Goal: Download file/media

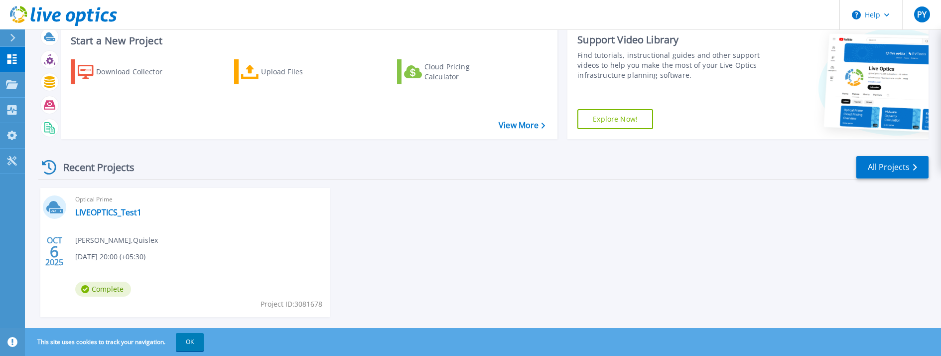
scroll to position [47, 0]
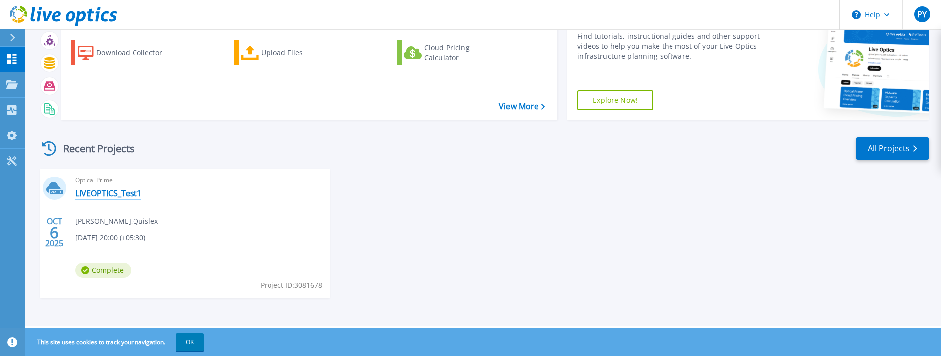
click at [112, 195] on link "LIVEOPTICS_Test1" at bounding box center [108, 193] width 66 height 10
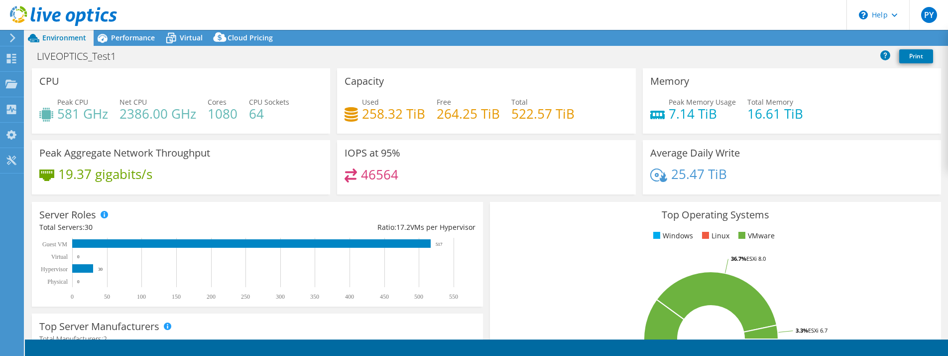
select select "USD"
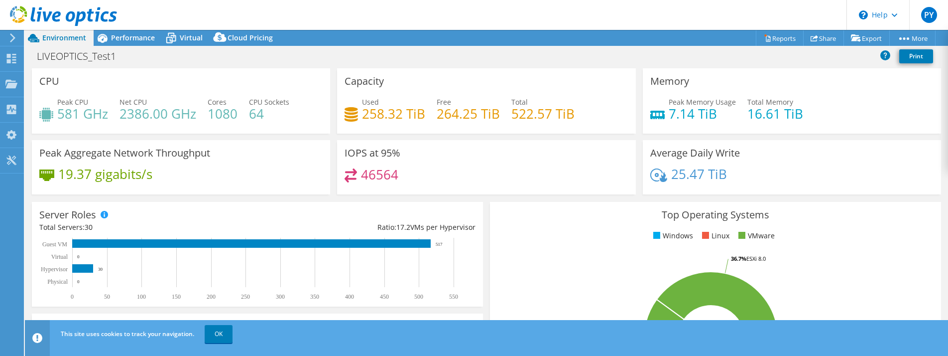
click at [531, 95] on div "Capacity Used 258.32 TiB Free 264.25 TiB Total 522.57 TiB" at bounding box center [486, 100] width 298 height 65
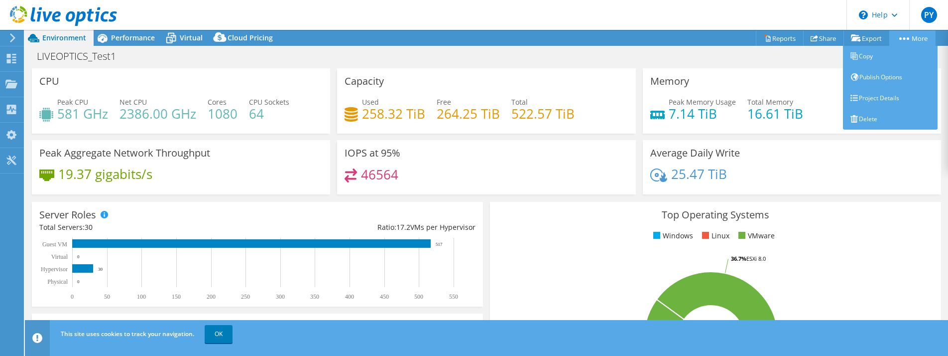
click at [903, 41] on link "More" at bounding box center [912, 37] width 46 height 15
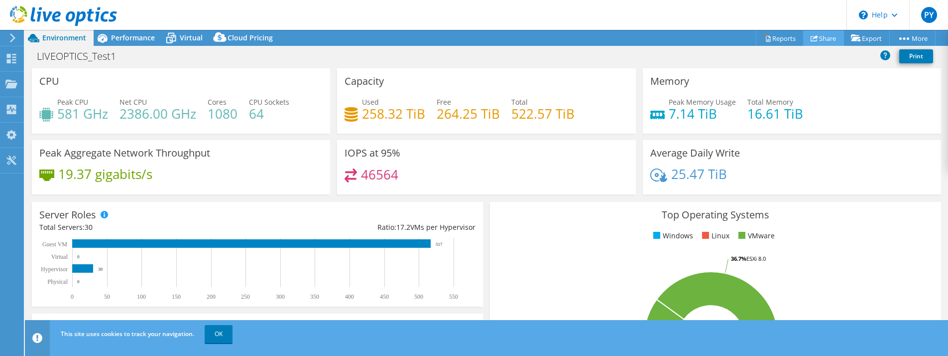
click at [813, 40] on link "Share" at bounding box center [823, 37] width 41 height 15
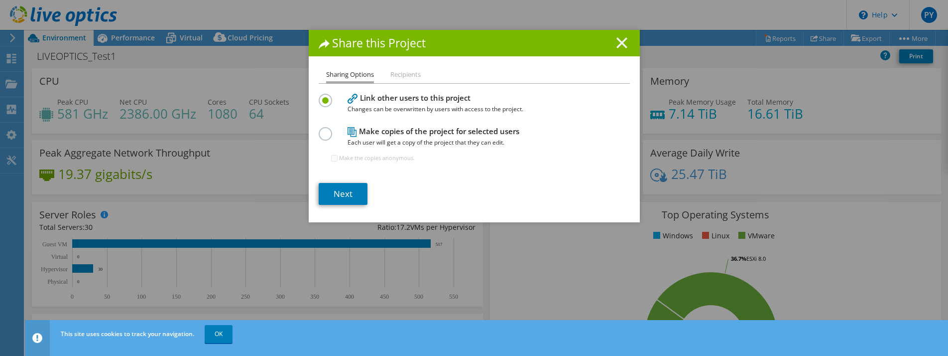
click at [618, 46] on icon at bounding box center [621, 42] width 11 height 11
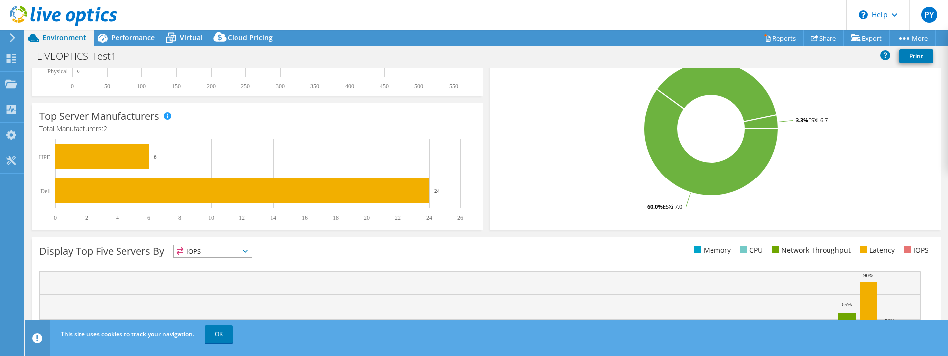
scroll to position [309, 0]
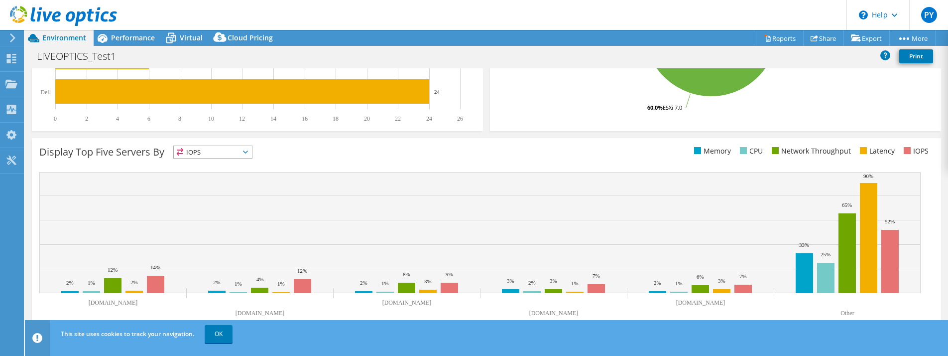
click at [137, 37] on span "Performance" at bounding box center [133, 37] width 44 height 9
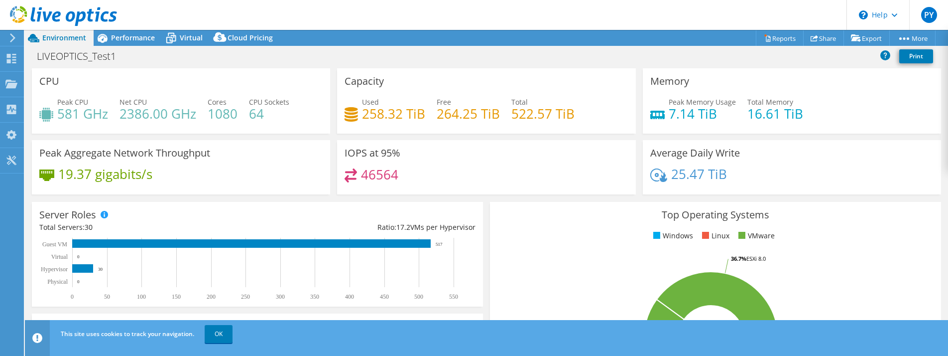
click at [371, 223] on div "More Information" at bounding box center [567, 237] width 727 height 28
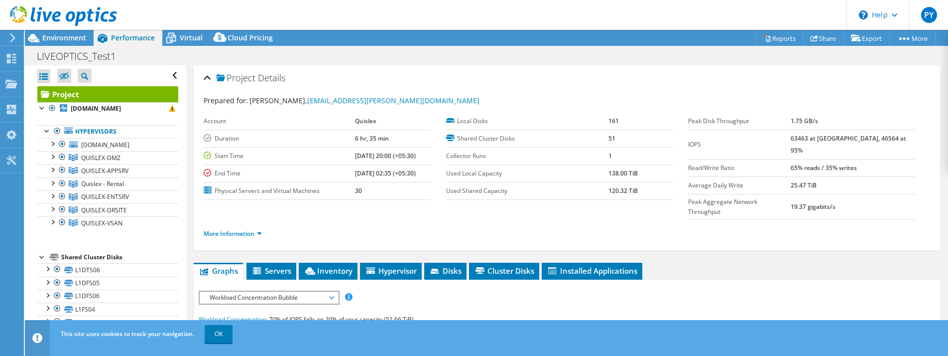
click at [422, 19] on header "PY End User [PERSON_NAME] [EMAIL_ADDRESS][PERSON_NAME][DOMAIN_NAME] Quislex My …" at bounding box center [474, 15] width 948 height 30
click at [325, 220] on div "More Information" at bounding box center [567, 234] width 727 height 28
click at [276, 265] on span "Servers" at bounding box center [271, 270] width 40 height 10
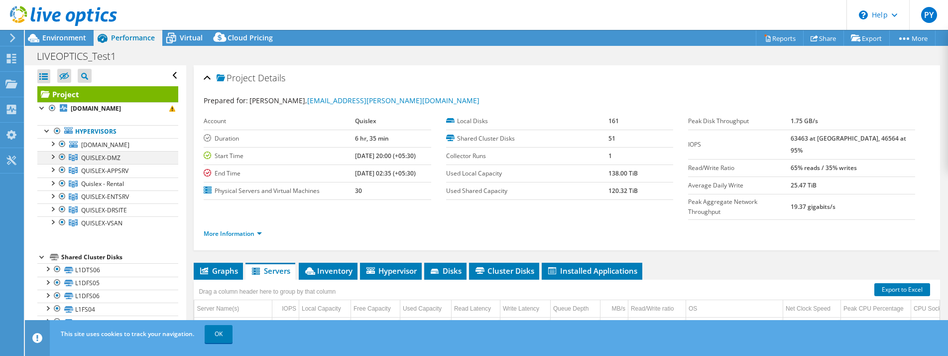
click at [53, 158] on div at bounding box center [52, 156] width 10 height 10
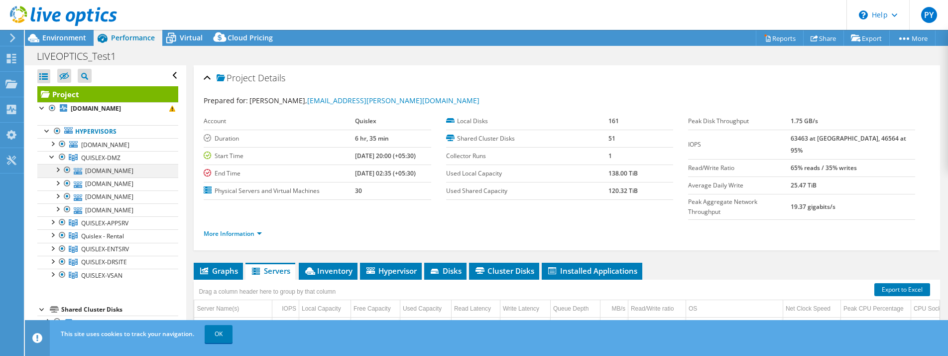
click at [58, 169] on div at bounding box center [57, 169] width 10 height 10
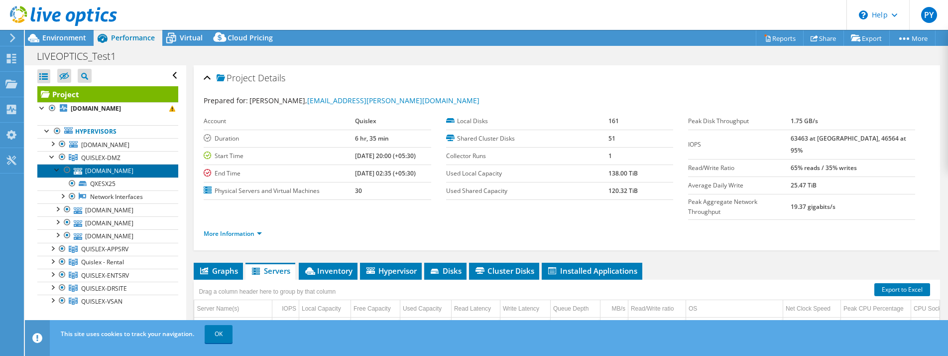
click at [109, 172] on link "[DOMAIN_NAME]" at bounding box center [107, 170] width 141 height 13
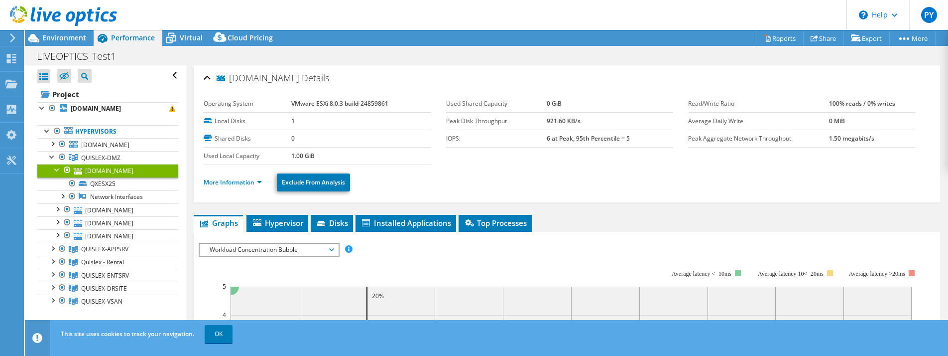
click at [57, 167] on div at bounding box center [57, 169] width 10 height 10
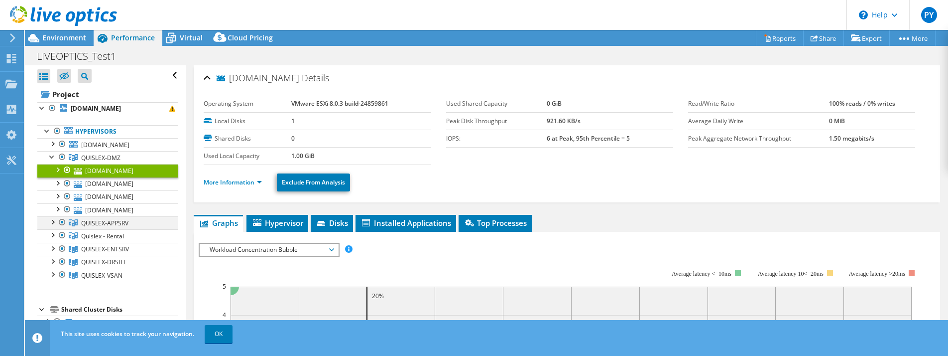
click at [54, 221] on div at bounding box center [52, 221] width 10 height 10
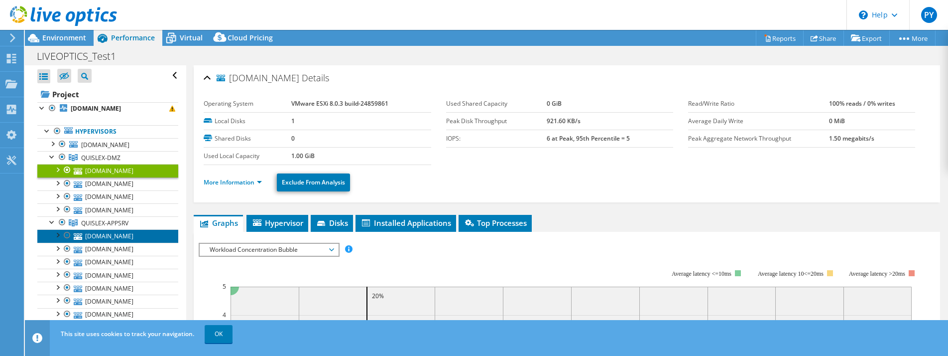
click at [107, 238] on link "[DOMAIN_NAME]" at bounding box center [107, 235] width 141 height 13
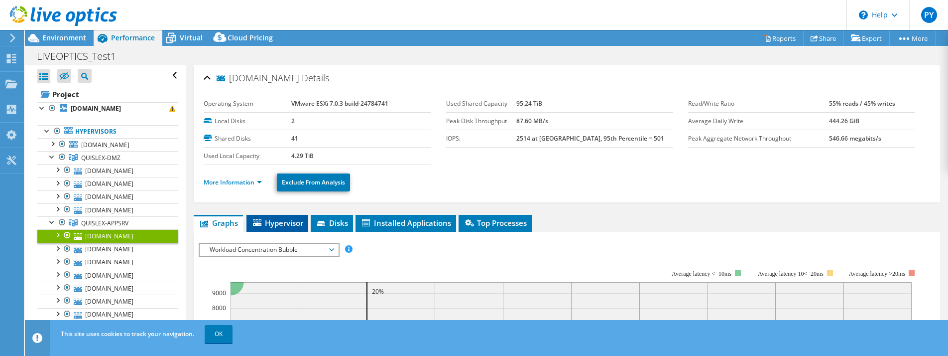
click at [268, 222] on span "Hypervisor" at bounding box center [277, 223] width 52 height 10
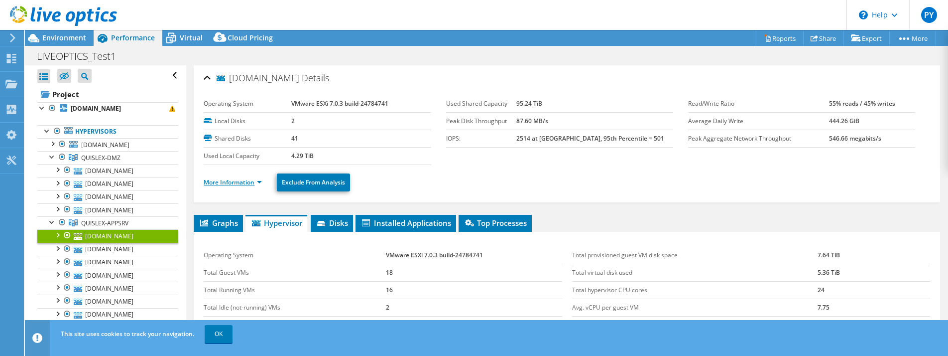
click at [240, 184] on link "More Information" at bounding box center [233, 182] width 58 height 8
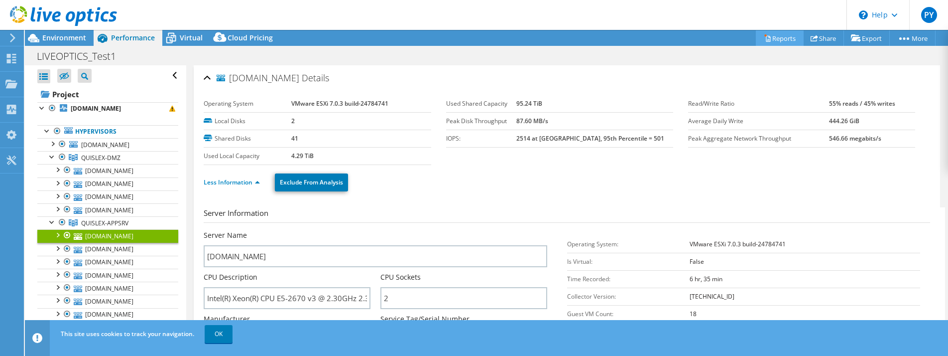
click at [779, 38] on link "Reports" at bounding box center [780, 37] width 48 height 15
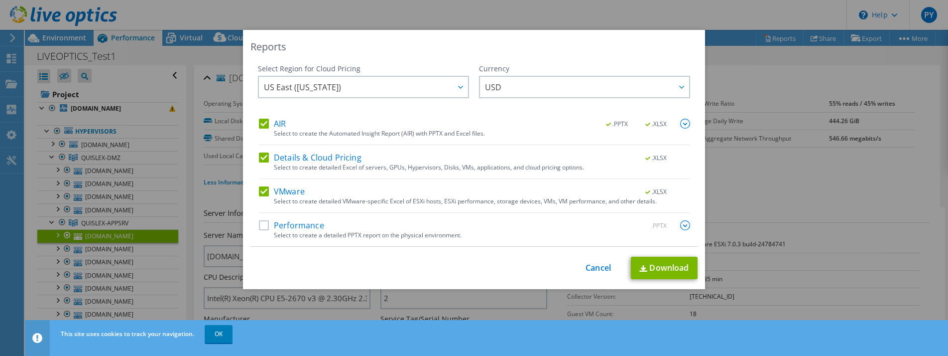
click at [262, 126] on label "AIR" at bounding box center [272, 124] width 27 height 10
click at [0, 0] on input "AIR" at bounding box center [0, 0] width 0 height 0
click at [263, 160] on label "Details & Cloud Pricing" at bounding box center [310, 157] width 103 height 10
click at [0, 0] on input "Details & Cloud Pricing" at bounding box center [0, 0] width 0 height 0
click at [263, 226] on label "Performance" at bounding box center [291, 225] width 65 height 10
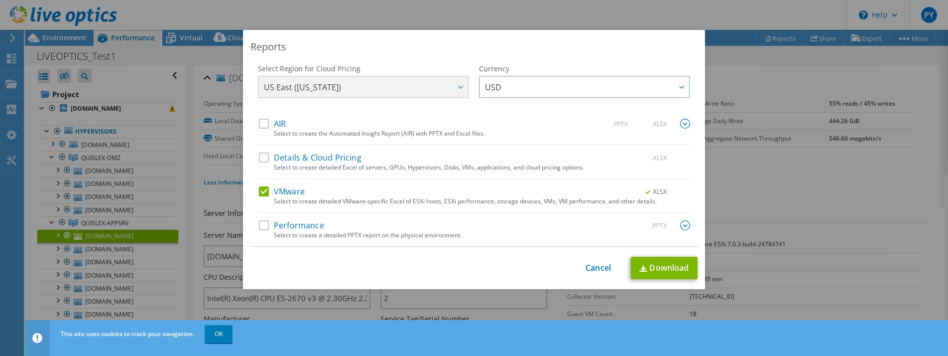
click at [0, 0] on input "Performance" at bounding box center [0, 0] width 0 height 0
click at [663, 267] on link "Download" at bounding box center [664, 267] width 67 height 22
click at [593, 269] on link "Cancel" at bounding box center [598, 267] width 25 height 9
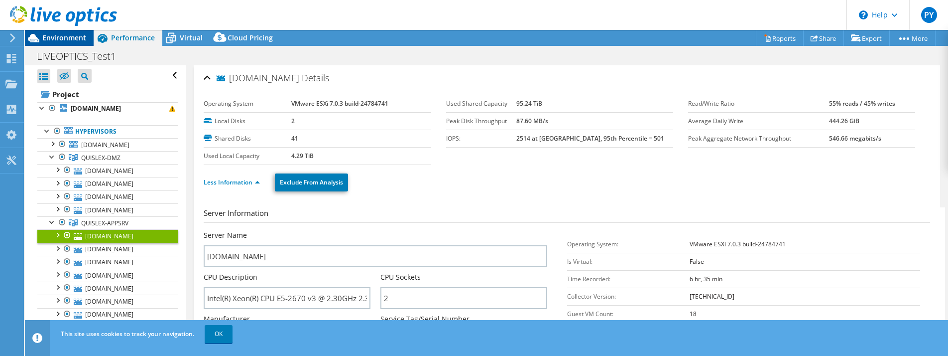
click at [76, 39] on span "Environment" at bounding box center [64, 37] width 44 height 9
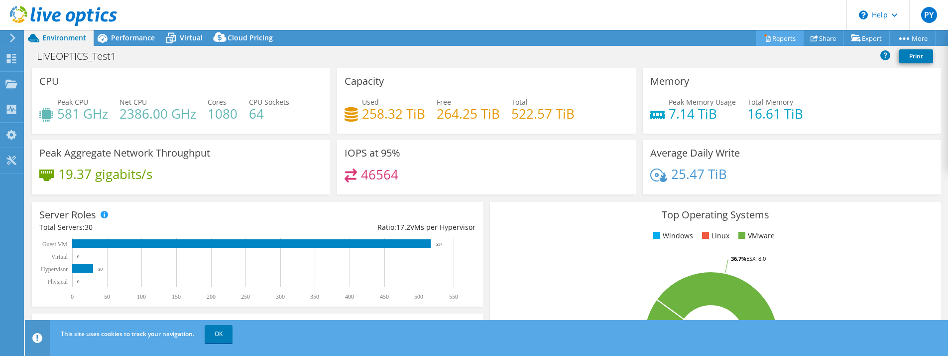
click at [778, 39] on link "Reports" at bounding box center [780, 37] width 48 height 15
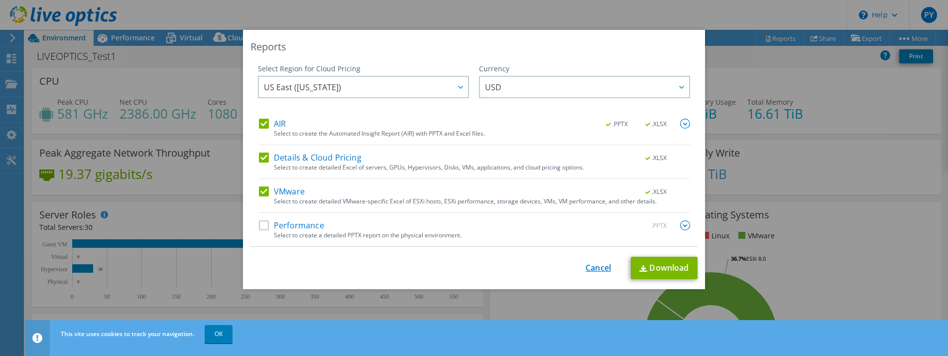
click at [592, 268] on link "Cancel" at bounding box center [598, 267] width 25 height 9
